Goal: Navigation & Orientation: Understand site structure

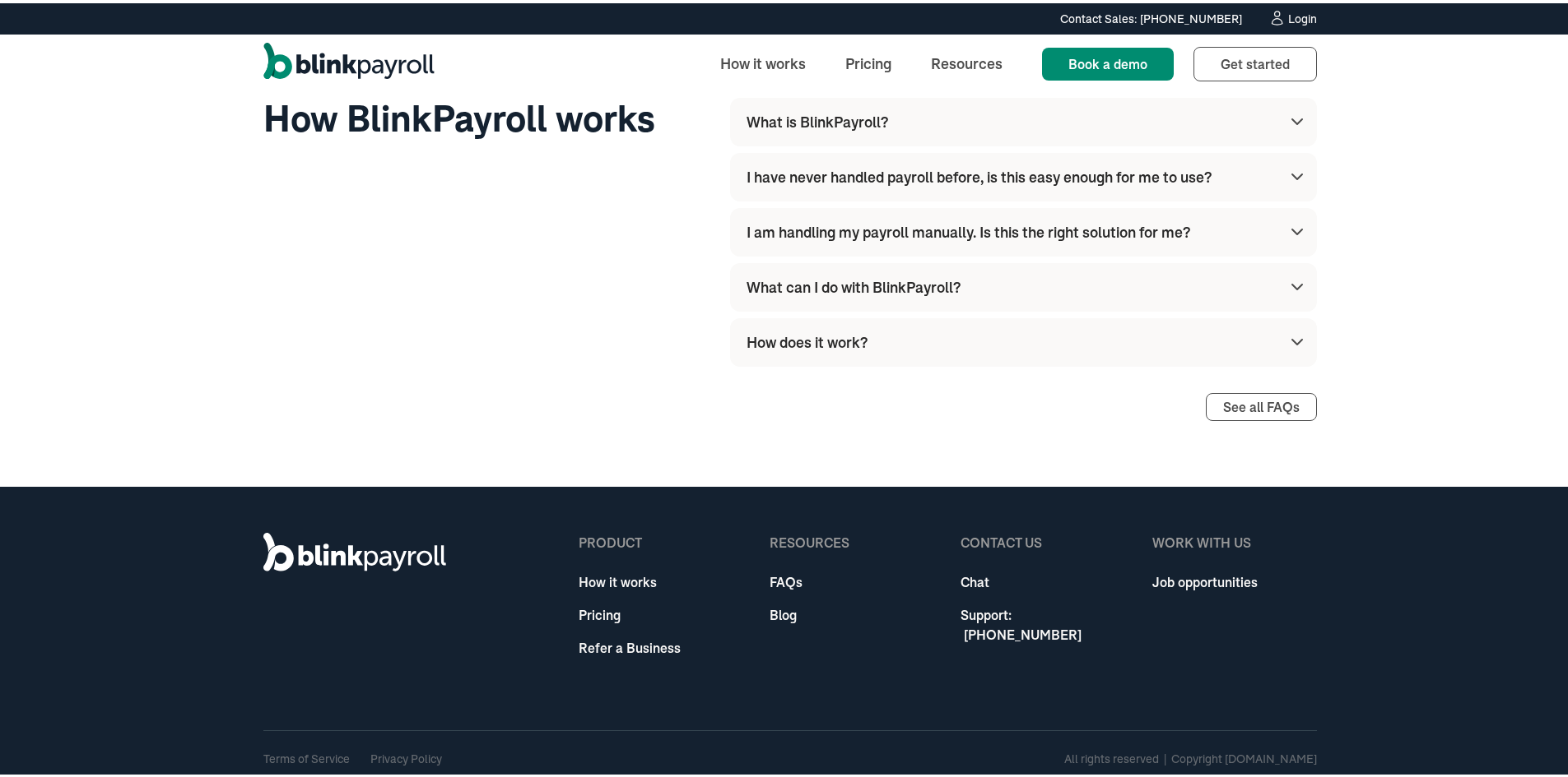
scroll to position [4675, 0]
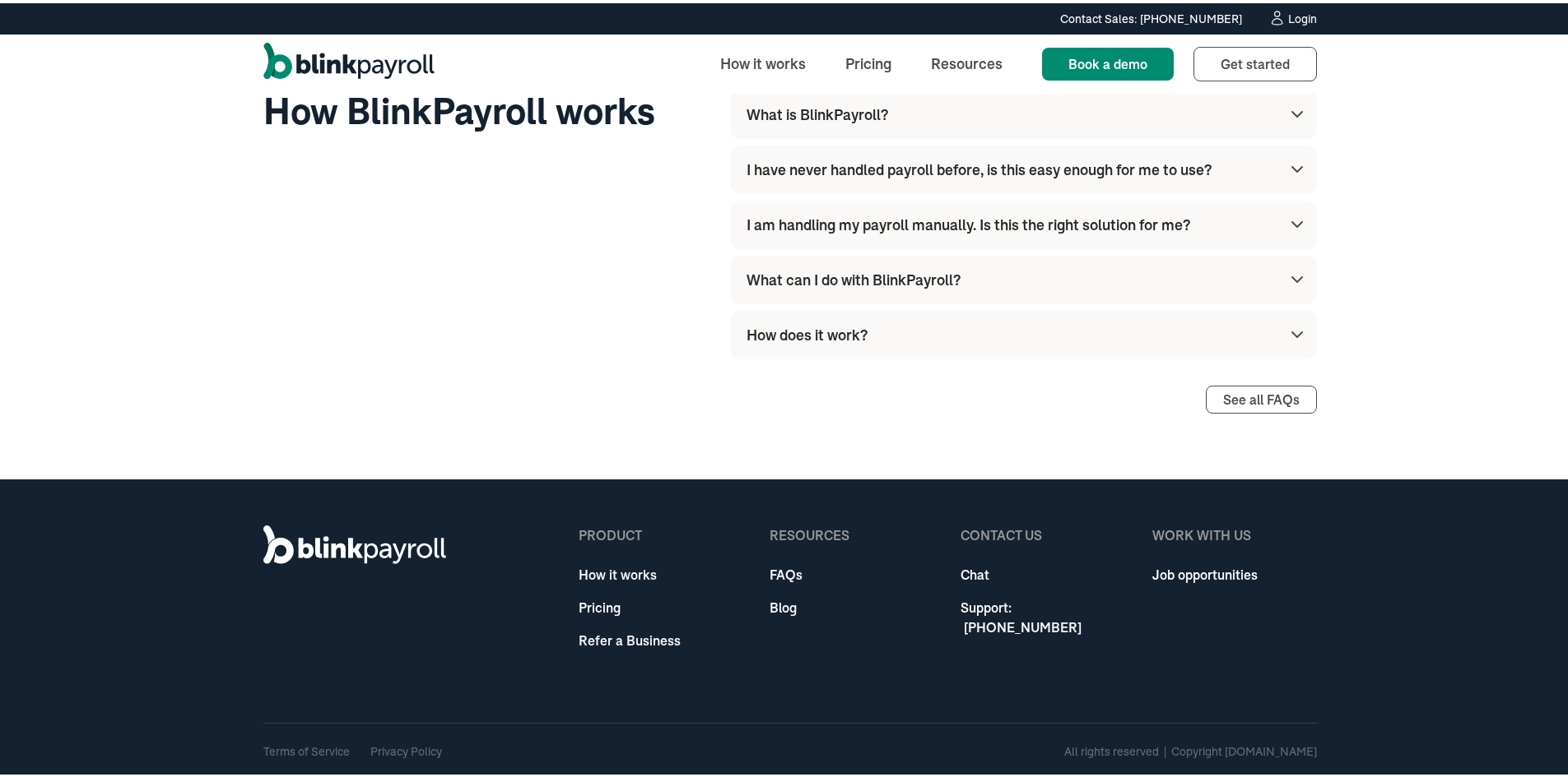
click at [635, 583] on div "product How it works Pricing Refer a Business" at bounding box center [630, 591] width 102 height 138
click at [634, 580] on link "How it works" at bounding box center [630, 572] width 102 height 20
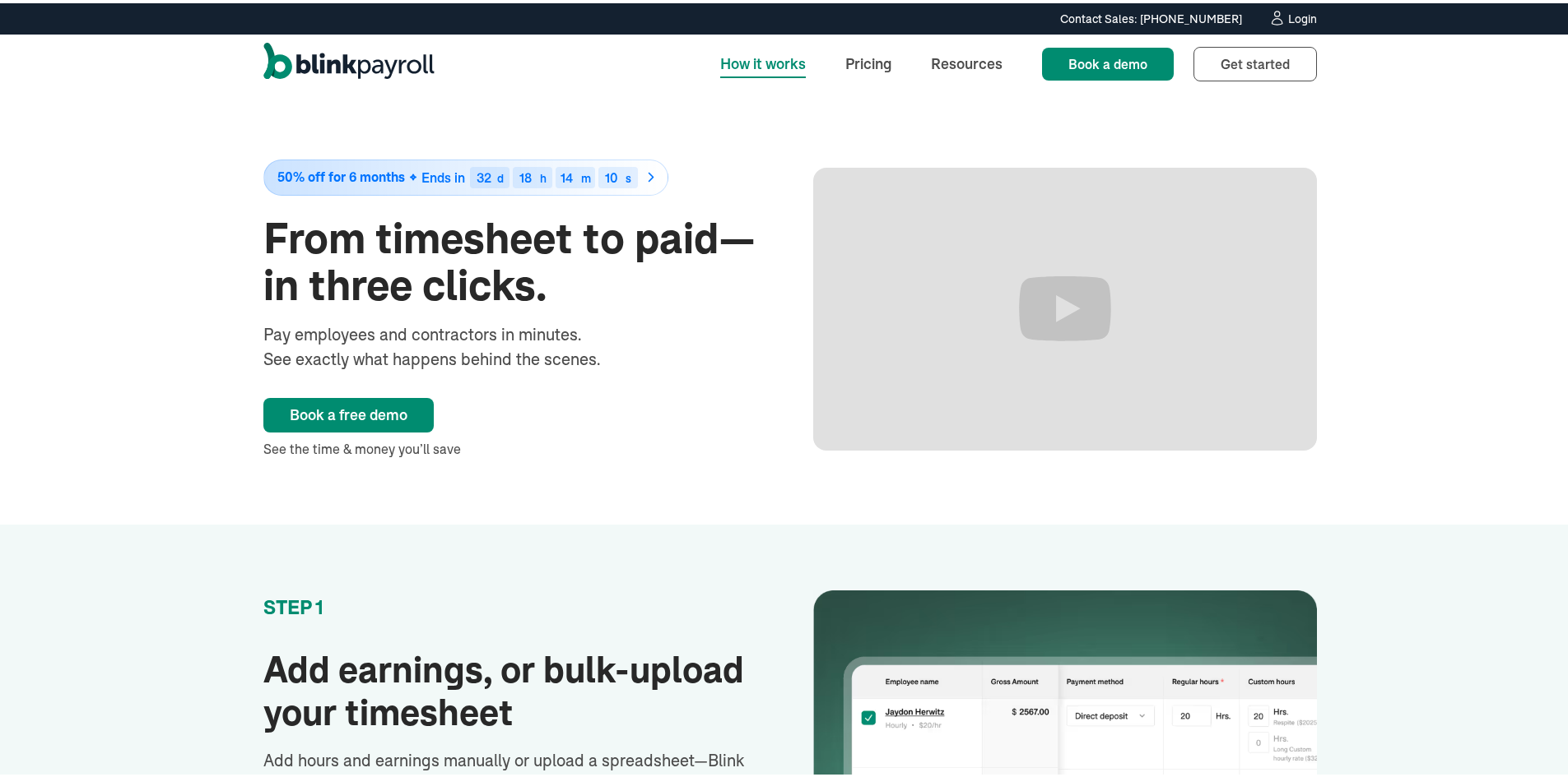
click at [382, 406] on link "Book a free demo" at bounding box center [348, 412] width 171 height 35
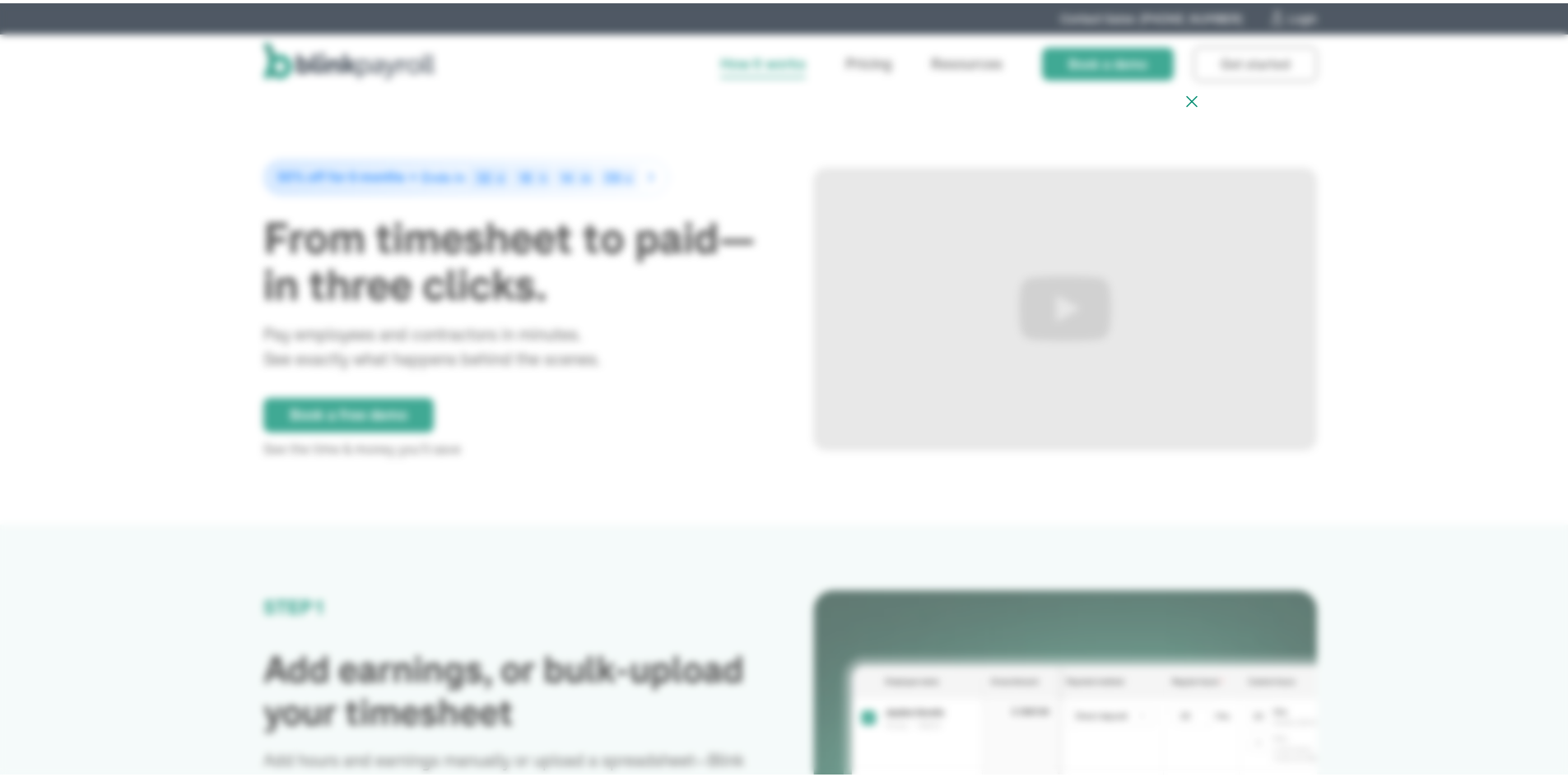
click at [1187, 94] on icon at bounding box center [1191, 98] width 10 height 10
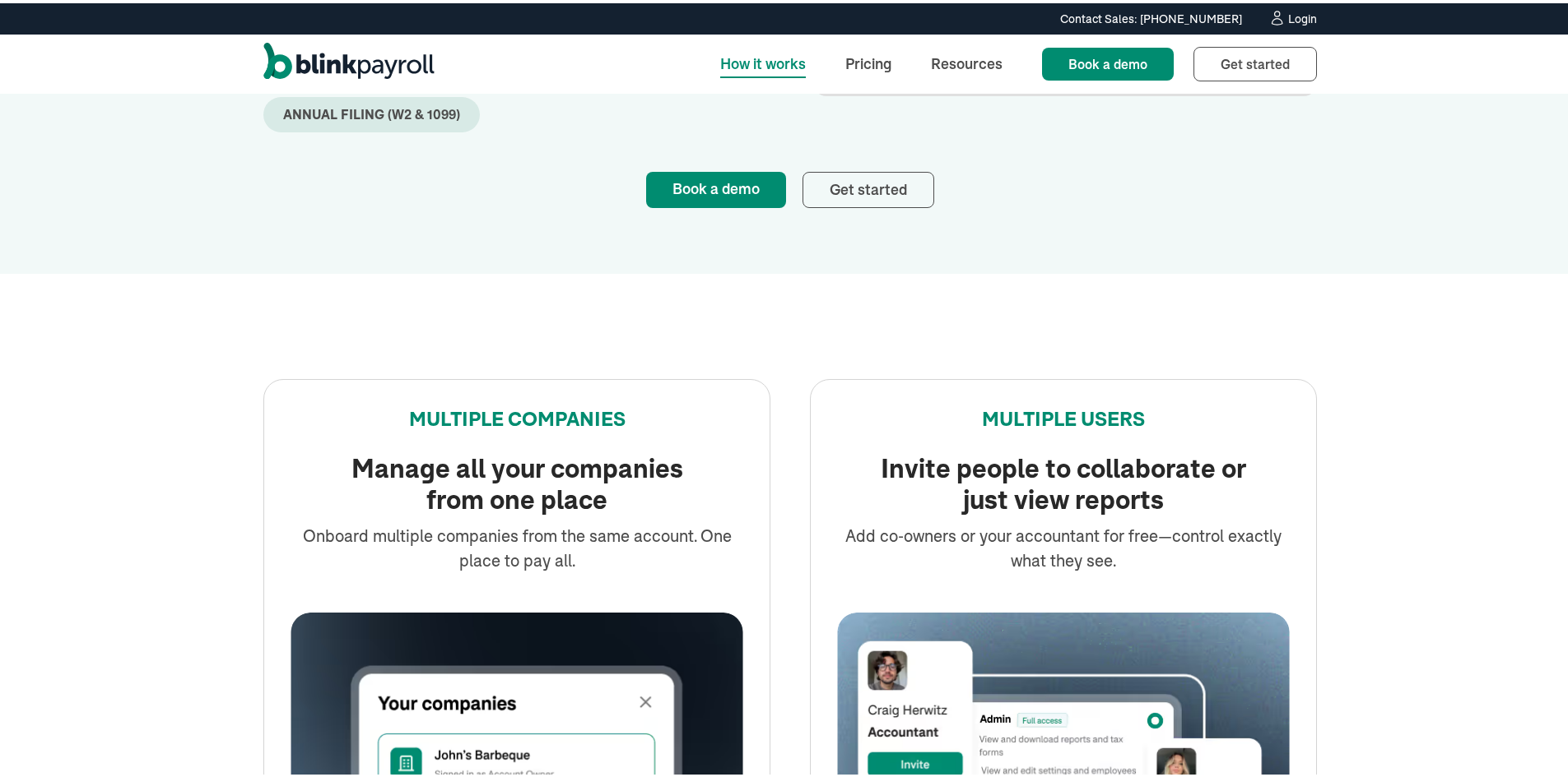
scroll to position [1563, 0]
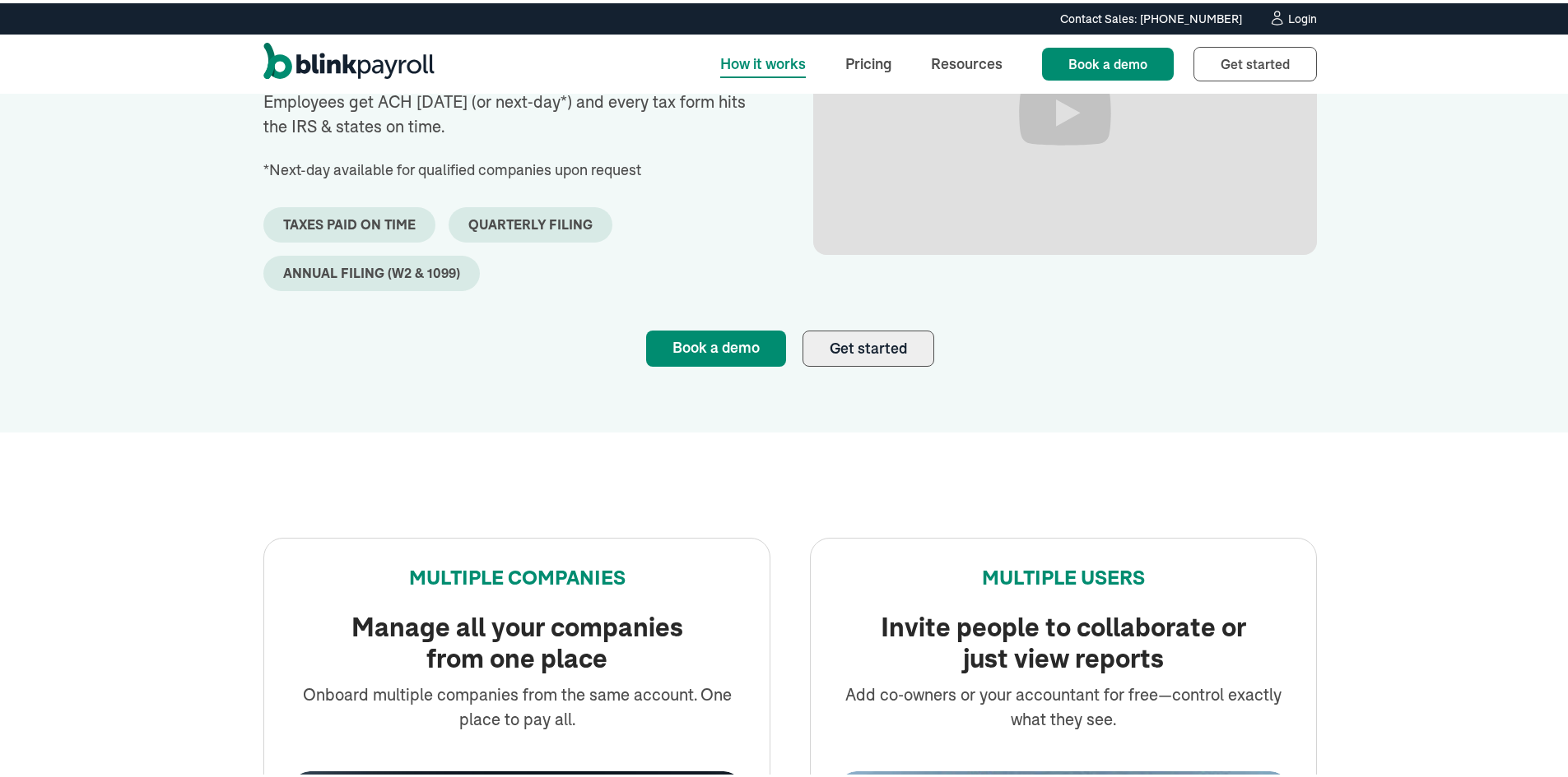
click at [876, 341] on link "Get started" at bounding box center [868, 345] width 132 height 36
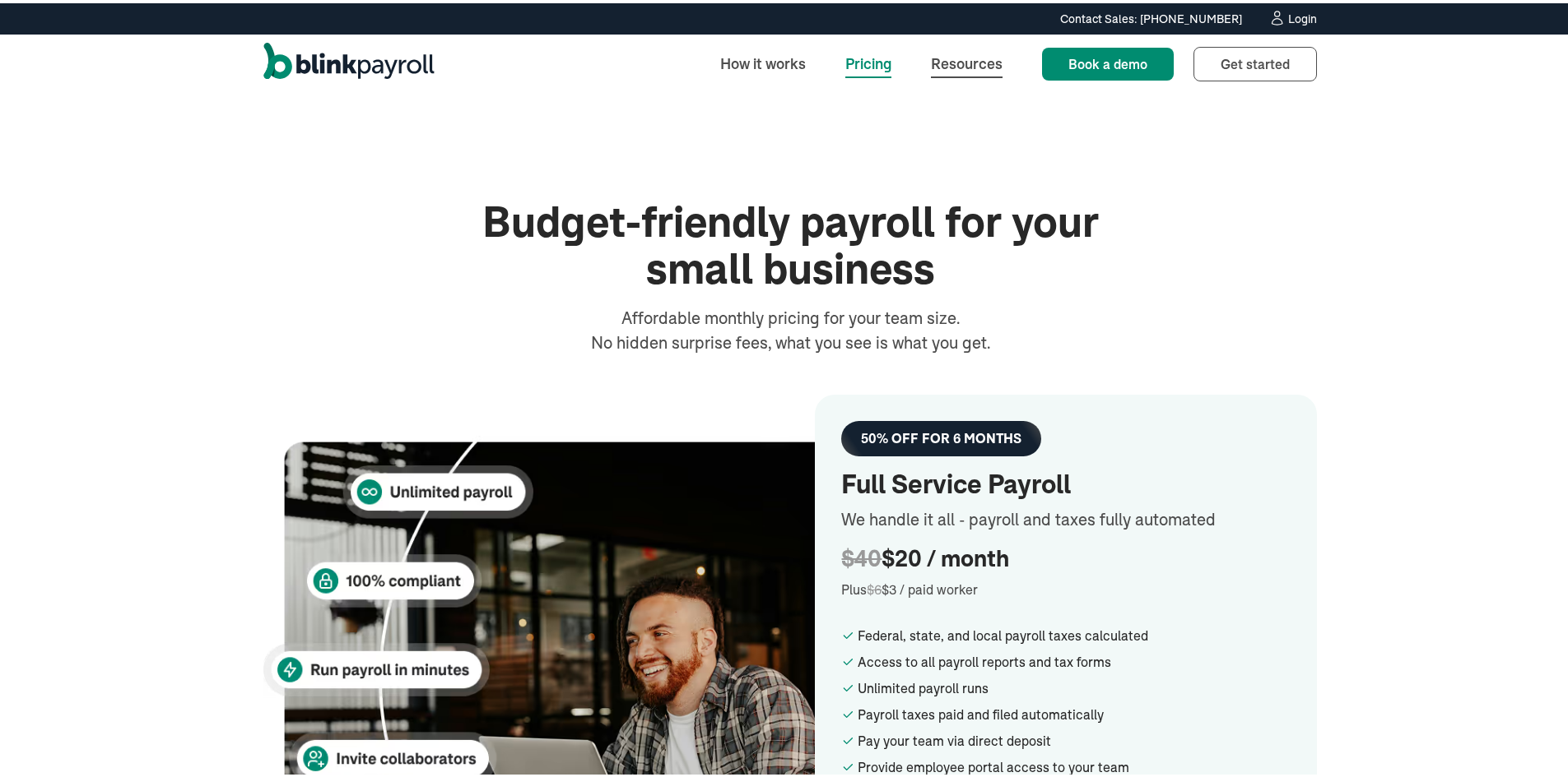
click at [981, 54] on link "Resources" at bounding box center [966, 60] width 98 height 35
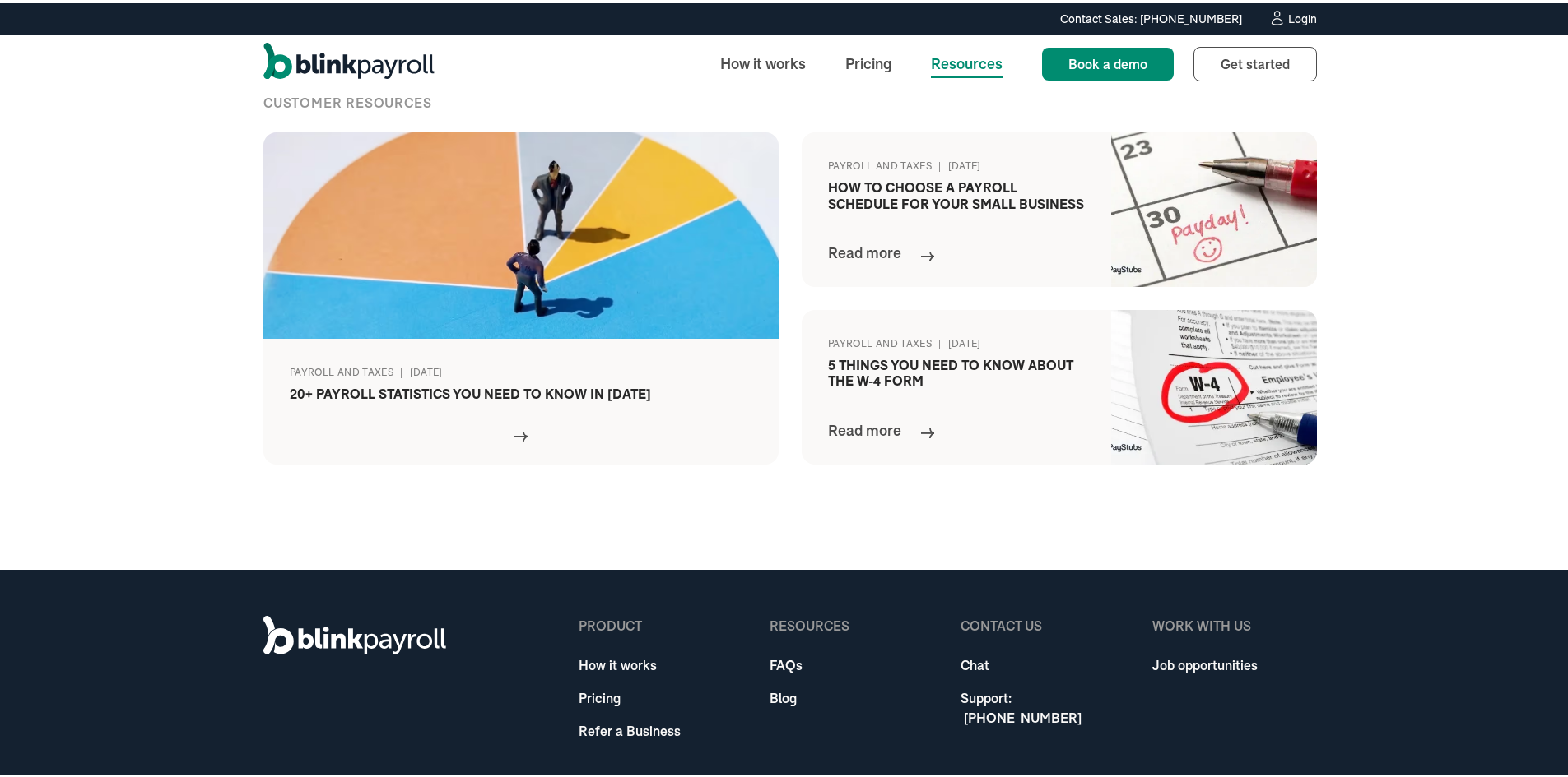
scroll to position [742, 0]
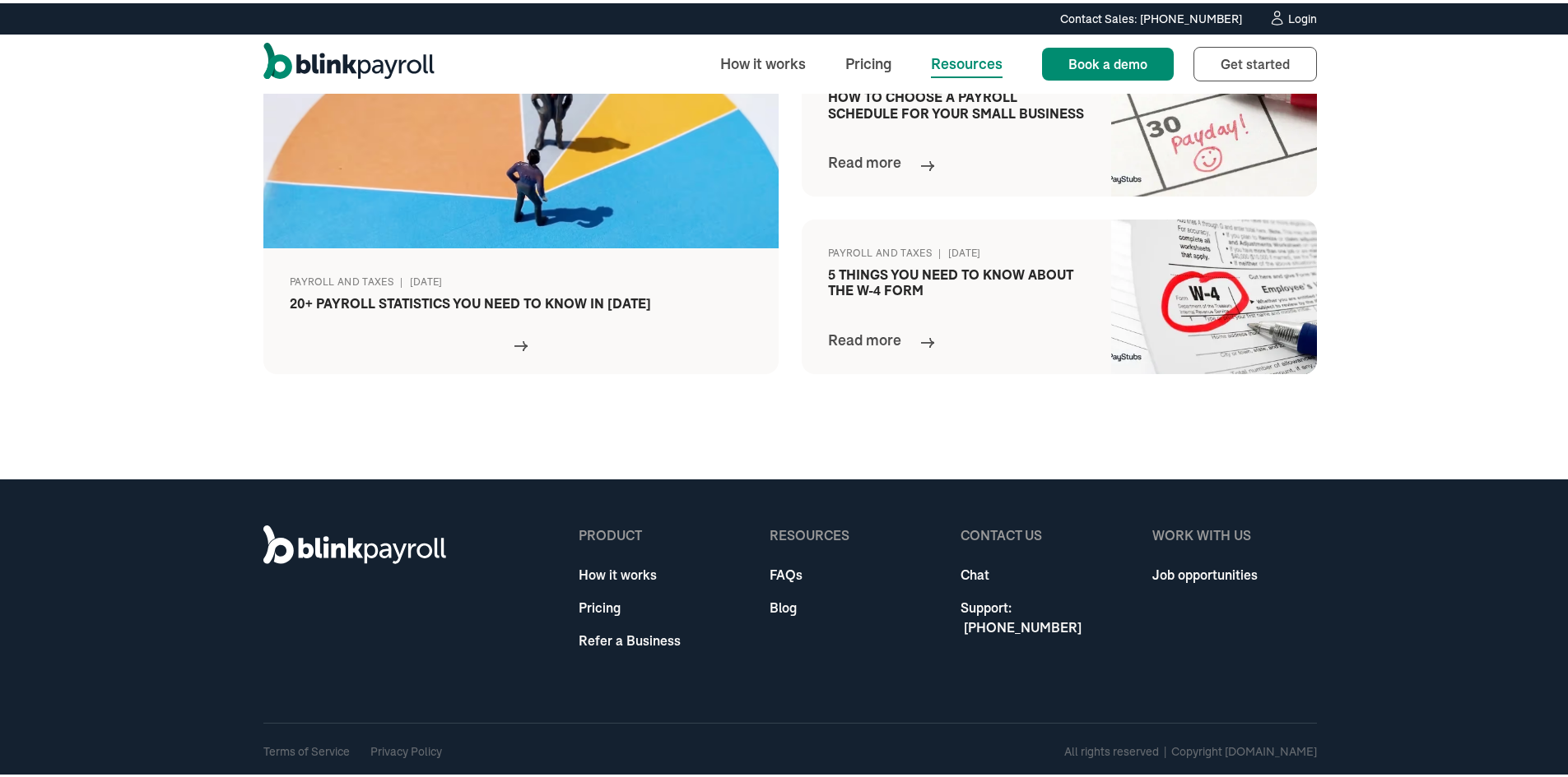
click at [769, 571] on link "FAQs" at bounding box center [809, 572] width 80 height 20
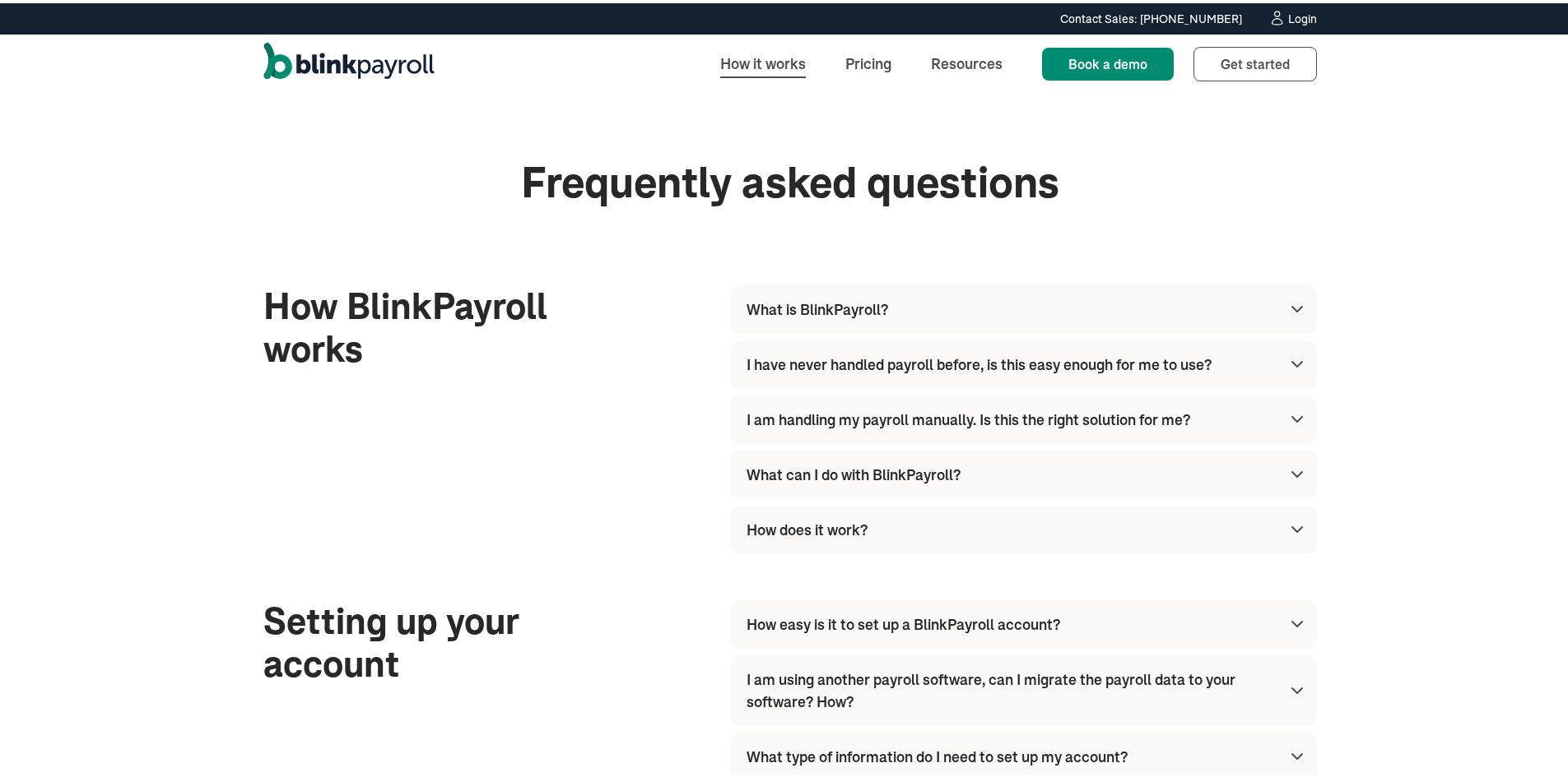
click at [750, 62] on link "How it works" at bounding box center [763, 60] width 112 height 35
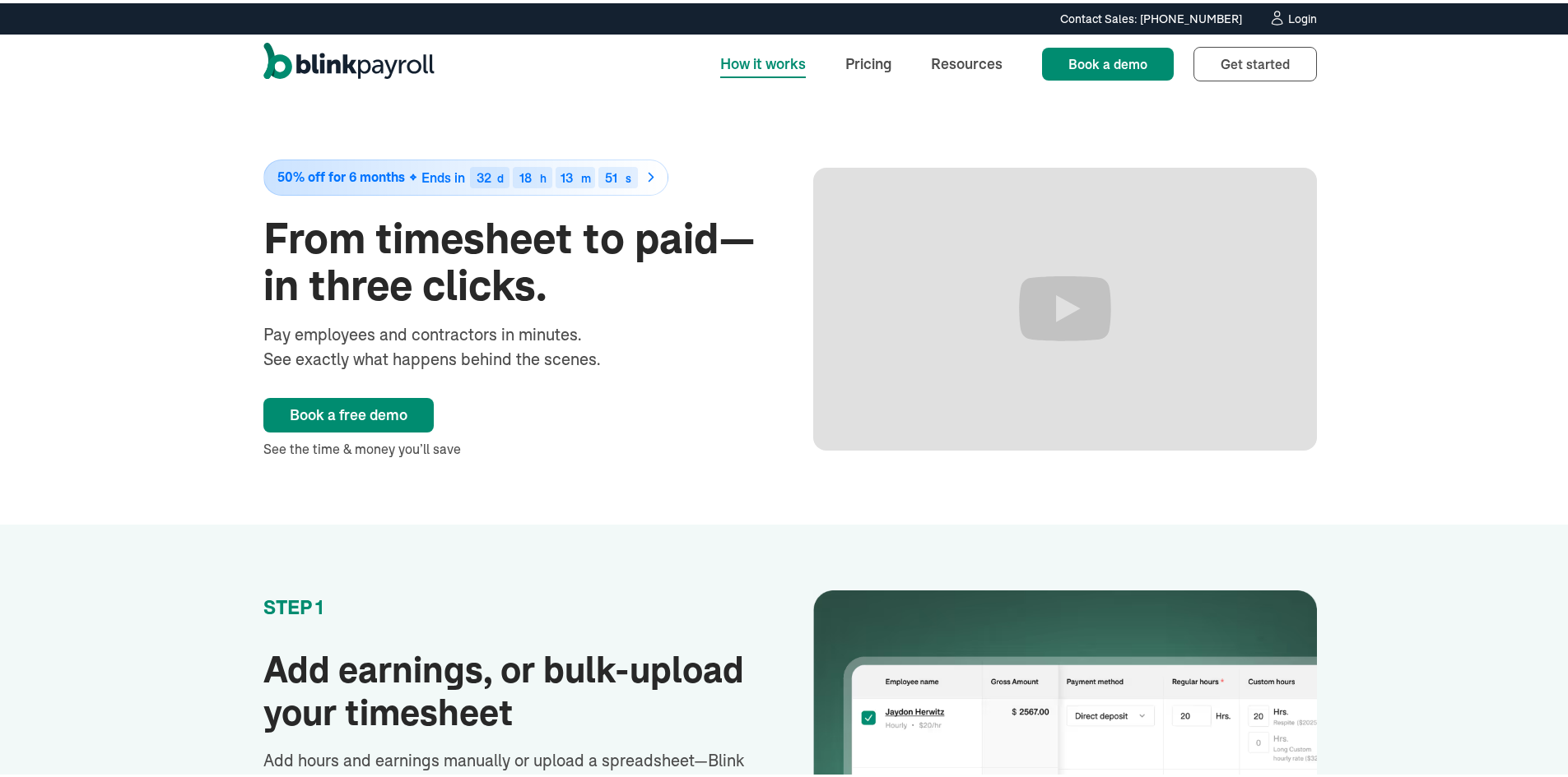
click at [1295, 17] on div "Login" at bounding box center [1302, 15] width 29 height 12
click at [1248, 71] on link "Get started Sign up" at bounding box center [1256, 61] width 124 height 35
